Goal: Task Accomplishment & Management: Use online tool/utility

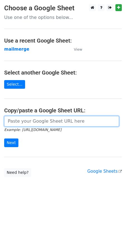
click at [37, 123] on input "url" at bounding box center [61, 121] width 115 height 11
paste input "[URL][DOMAIN_NAME]"
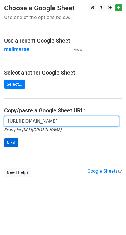
type input "[URL][DOMAIN_NAME]"
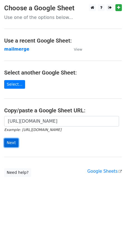
scroll to position [0, 0]
click at [14, 143] on input "Next" at bounding box center [11, 143] width 14 height 9
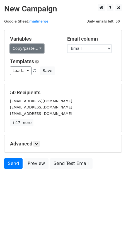
click at [40, 50] on link "Copy/paste..." at bounding box center [27, 48] width 34 height 9
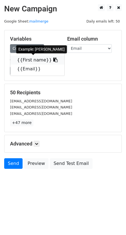
click at [39, 62] on link "{{First name}}" at bounding box center [37, 60] width 54 height 9
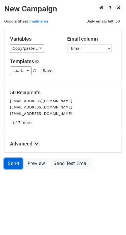
click at [13, 160] on link "Send" at bounding box center [13, 164] width 18 height 11
